Goal: Task Accomplishment & Management: Use online tool/utility

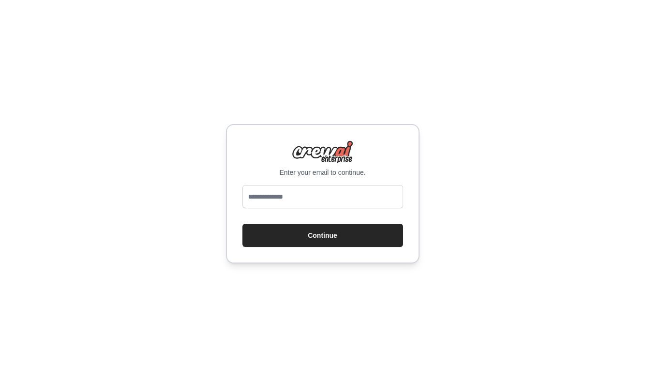
click at [339, 193] on input "email" at bounding box center [323, 196] width 161 height 23
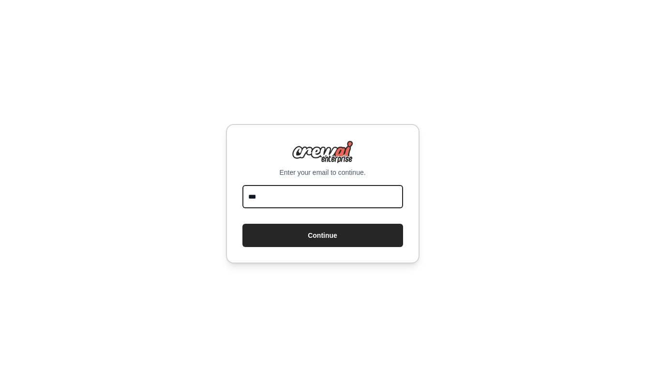
click at [343, 190] on input "***" at bounding box center [323, 196] width 161 height 23
click at [342, 190] on input "***" at bounding box center [323, 196] width 161 height 23
paste input "**********"
click at [339, 197] on input "**********" at bounding box center [323, 196] width 161 height 23
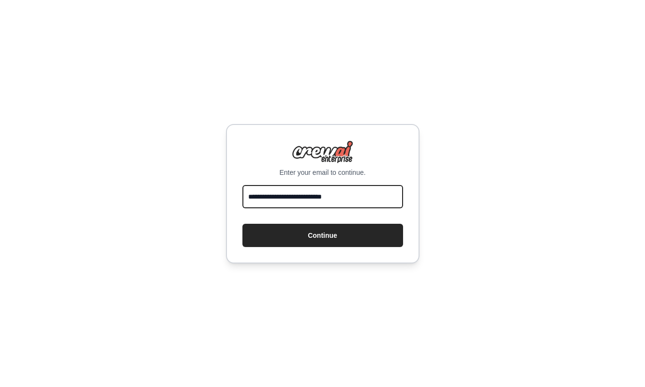
click at [339, 197] on input "**********" at bounding box center [323, 196] width 161 height 23
paste input "email"
type input "**********"
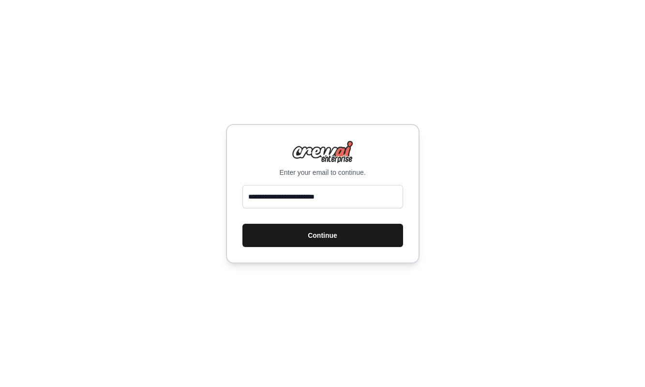
click at [365, 234] on button "Continue" at bounding box center [323, 235] width 161 height 23
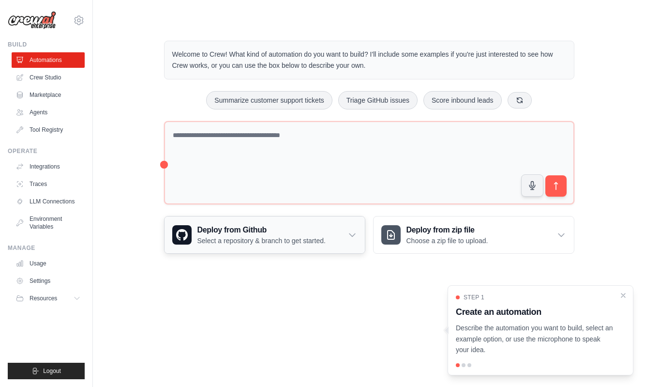
click at [353, 232] on icon at bounding box center [353, 235] width 10 height 10
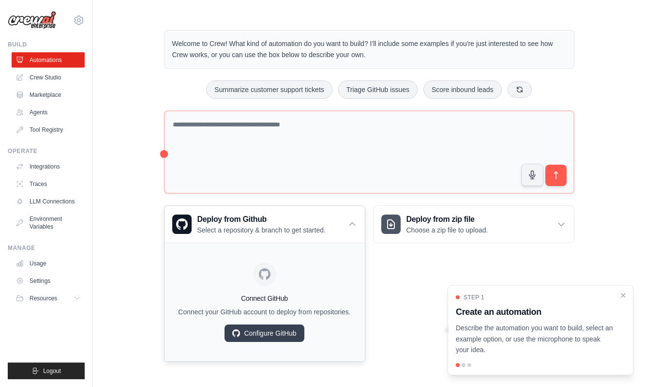
scroll to position [18, 0]
click at [42, 74] on link "Crew Studio" at bounding box center [49, 77] width 73 height 15
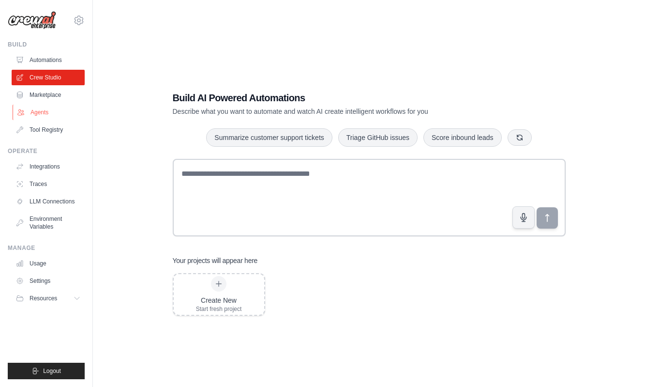
click at [32, 110] on link "Agents" at bounding box center [49, 112] width 73 height 15
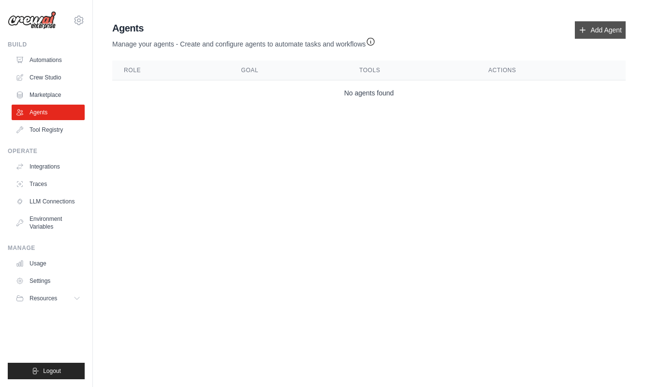
click at [598, 26] on link "Add Agent" at bounding box center [600, 29] width 51 height 17
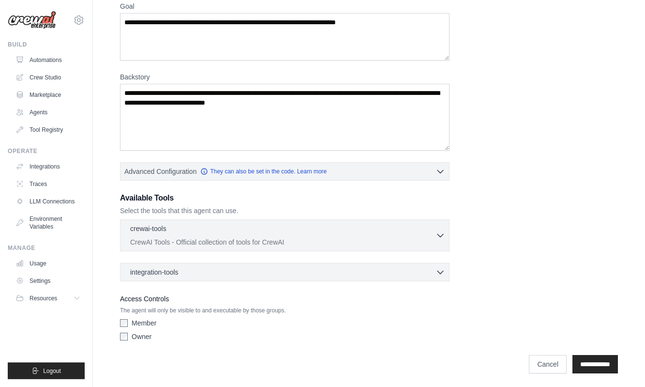
scroll to position [89, 0]
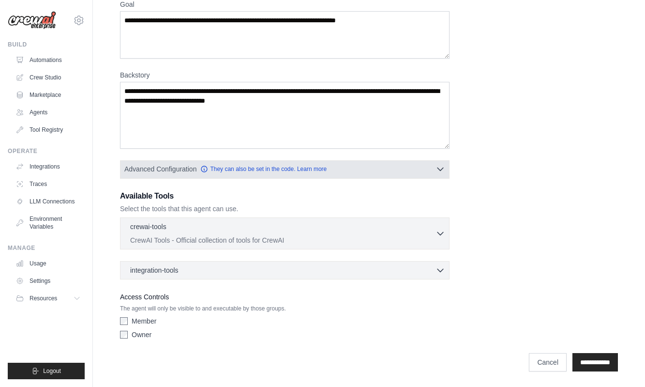
click at [442, 171] on icon "button" at bounding box center [441, 169] width 10 height 10
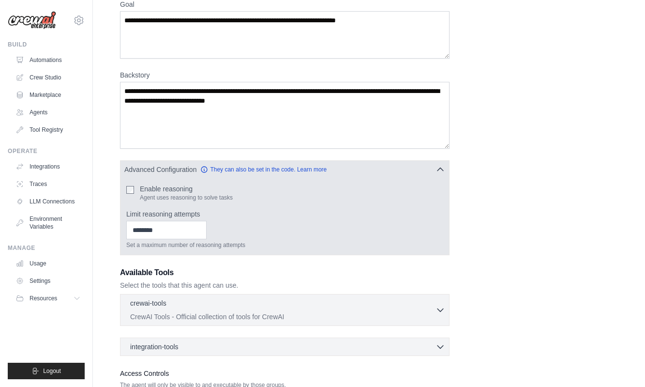
type input "*"
click at [207, 229] on input "*" at bounding box center [166, 230] width 80 height 18
click at [207, 235] on input "*" at bounding box center [166, 230] width 80 height 18
click at [207, 232] on input "*" at bounding box center [166, 230] width 80 height 18
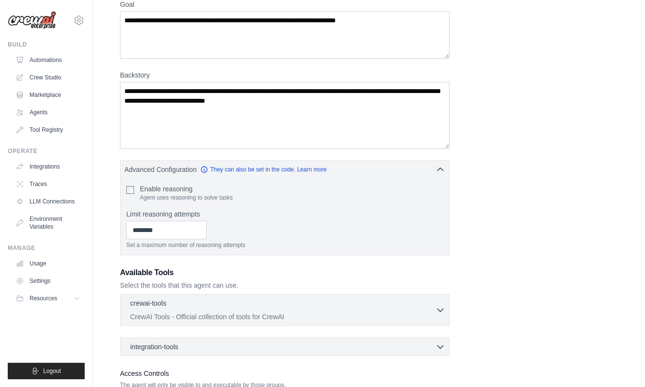
click at [548, 204] on div "Role Goal Backstory Advanced Configuration They can also be set in the code. Le…" at bounding box center [369, 189] width 498 height 462
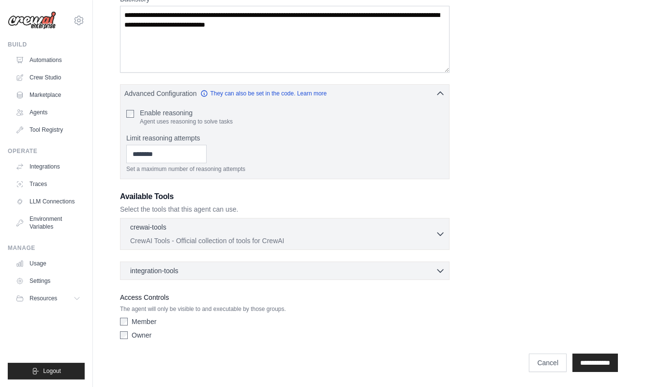
scroll to position [166, 0]
click at [429, 234] on div "crewai-tools 0 selected CrewAI Tools - Official collection of tools for CrewAI" at bounding box center [282, 232] width 305 height 23
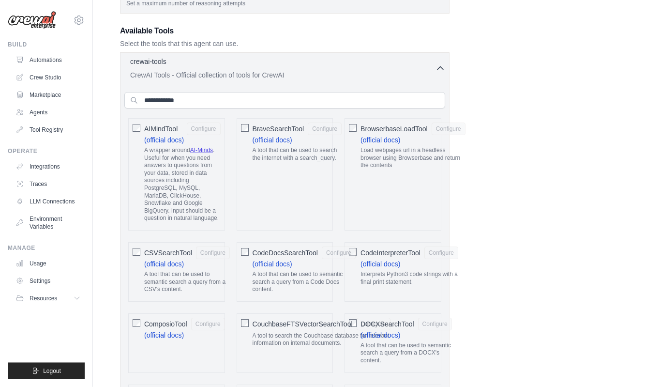
scroll to position [331, 0]
click at [337, 127] on button "Configure" at bounding box center [325, 127] width 34 height 13
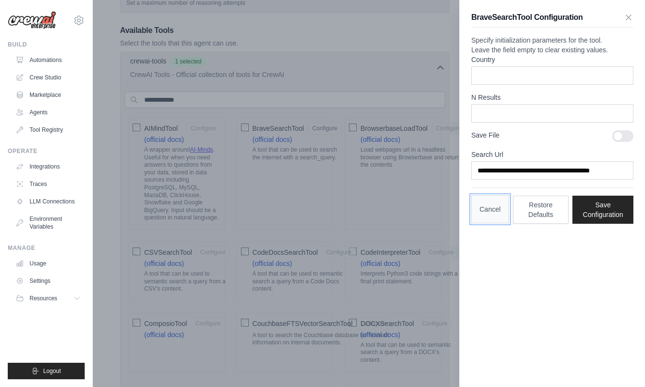
click at [494, 223] on button "Cancel" at bounding box center [490, 209] width 38 height 28
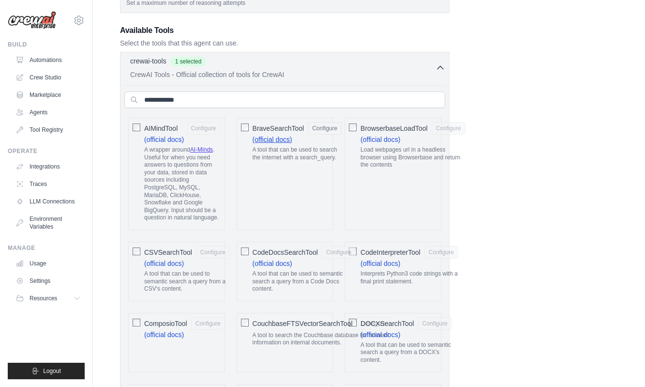
click at [283, 138] on link "(official docs)" at bounding box center [273, 140] width 40 height 8
click at [440, 67] on icon "button" at bounding box center [441, 67] width 10 height 10
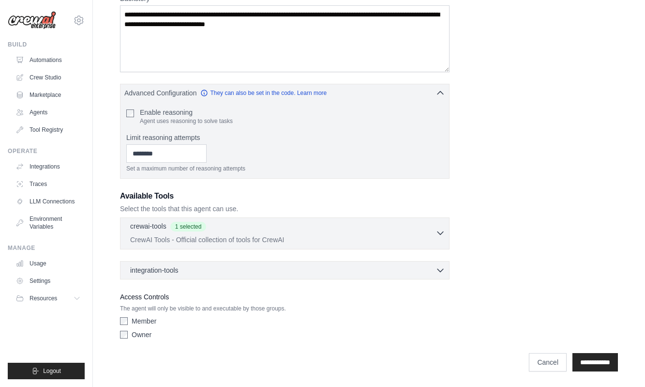
scroll to position [166, 0]
click at [441, 266] on icon "button" at bounding box center [441, 270] width 10 height 10
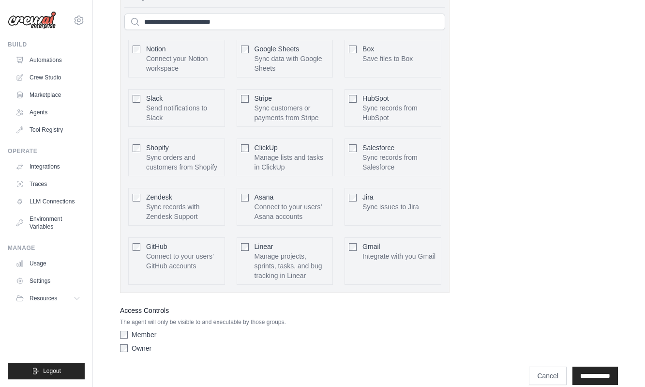
scroll to position [441, 0]
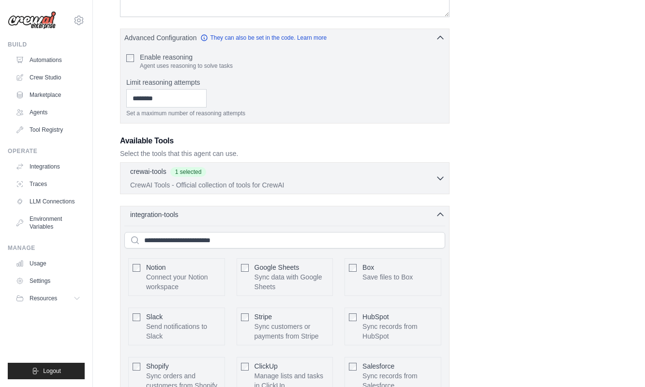
click at [440, 216] on icon "button" at bounding box center [441, 215] width 10 height 10
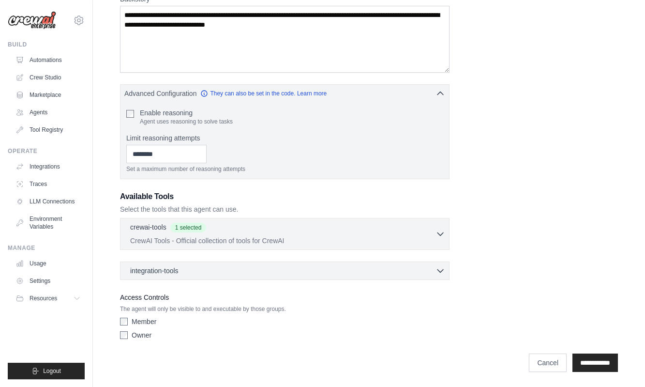
scroll to position [166, 0]
click at [53, 61] on link "Automations" at bounding box center [49, 59] width 73 height 15
